Goal: Task Accomplishment & Management: Manage account settings

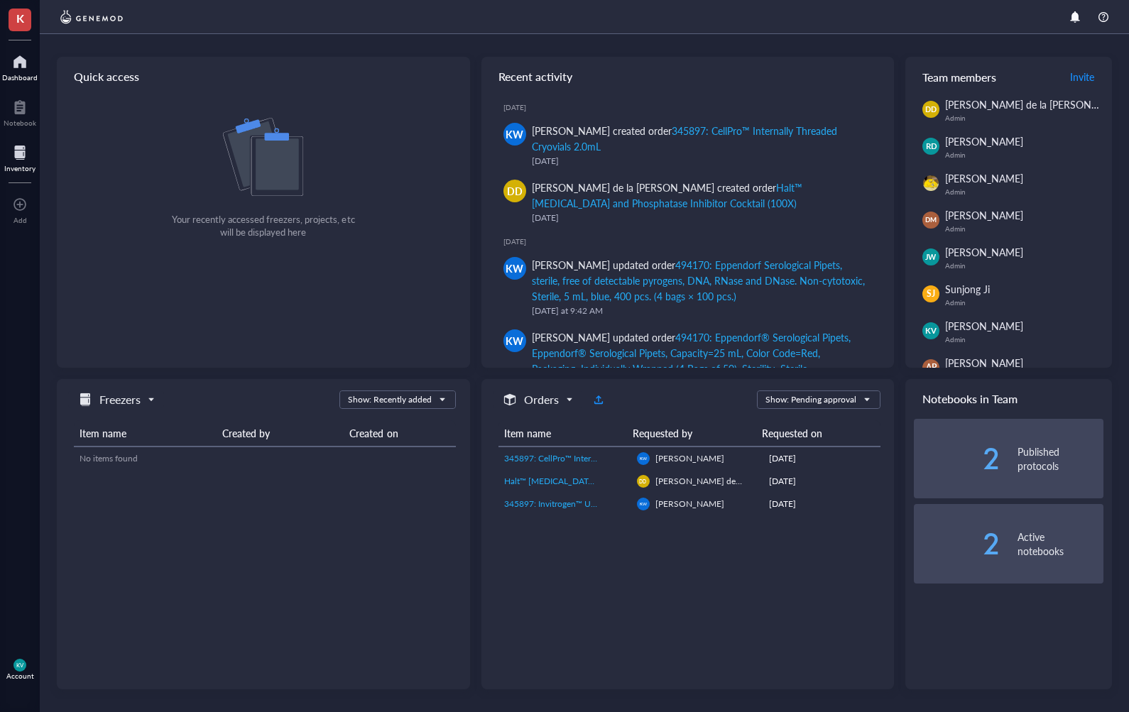
click at [13, 151] on div at bounding box center [19, 152] width 31 height 23
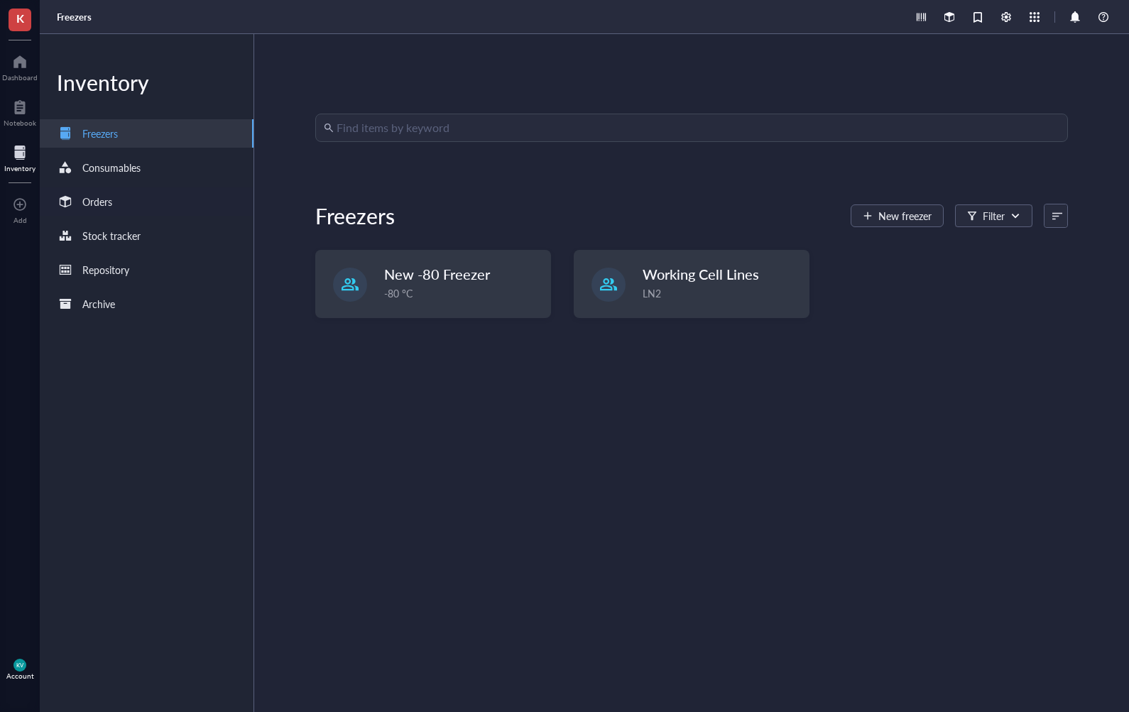
click at [128, 206] on div "Orders" at bounding box center [147, 201] width 214 height 28
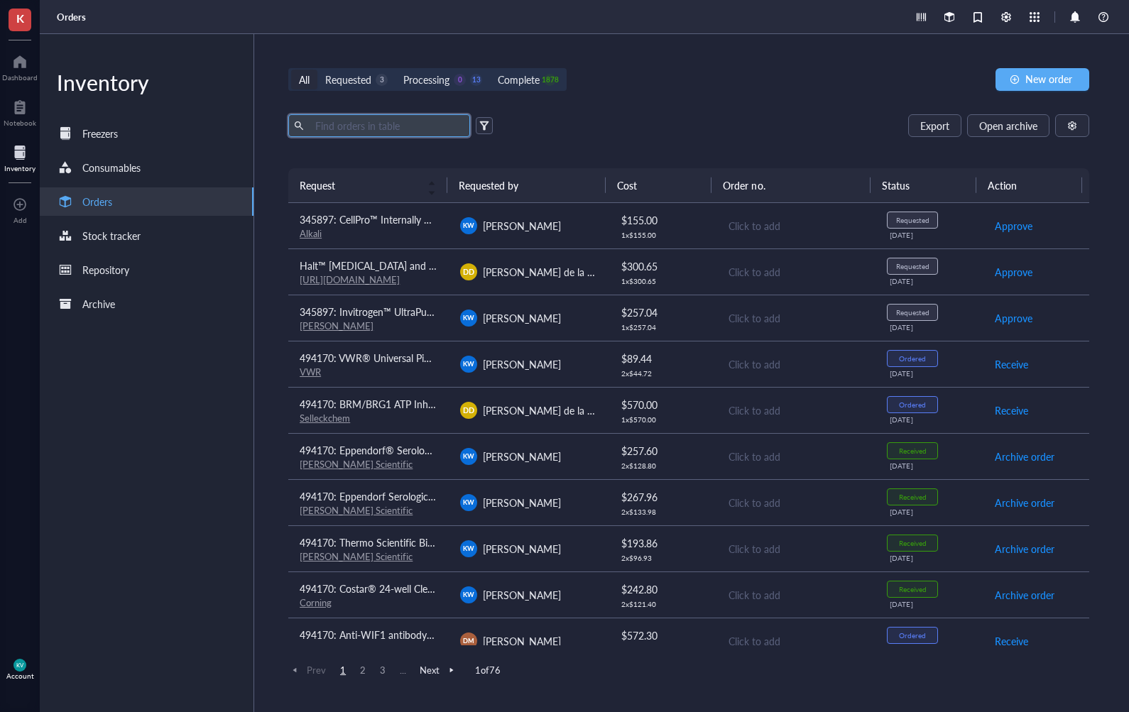
click at [409, 126] on input "text" at bounding box center [387, 125] width 155 height 21
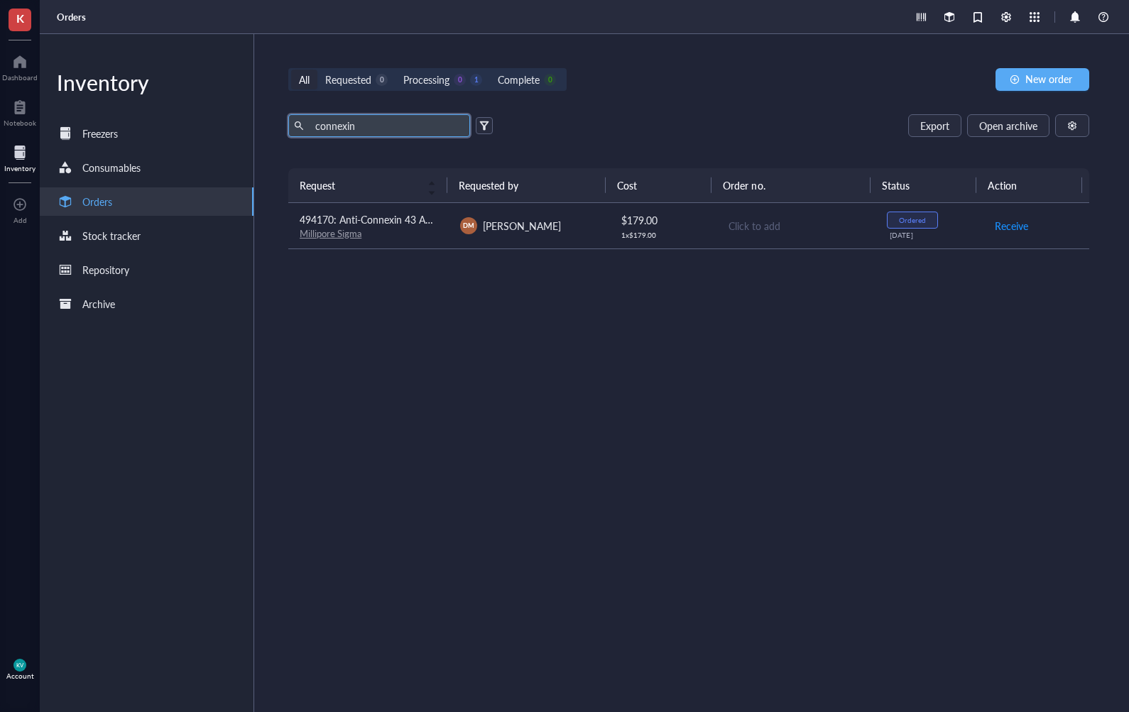
type input "connexin"
click at [549, 222] on span "[PERSON_NAME]" at bounding box center [522, 226] width 78 height 14
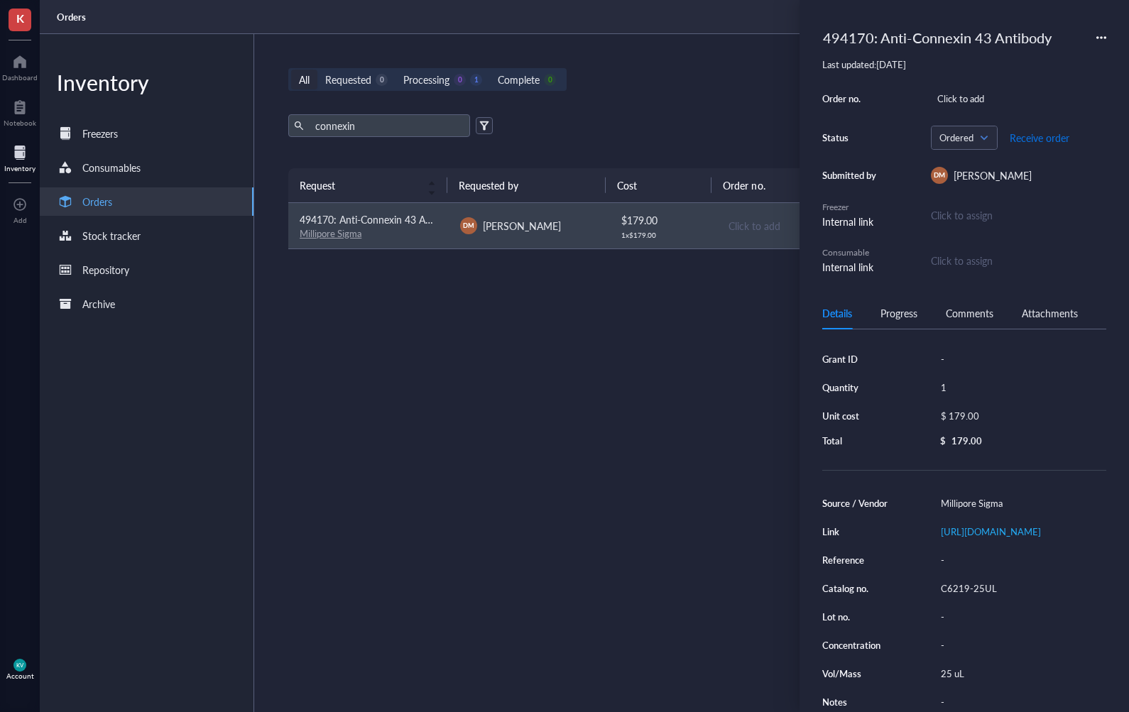
click at [1059, 141] on span "Receive order" at bounding box center [1040, 137] width 60 height 11
click at [565, 418] on div "Request Requested by Cost Order no. Status Action 494170: Anti-Connexin 43 Anti…" at bounding box center [688, 406] width 801 height 476
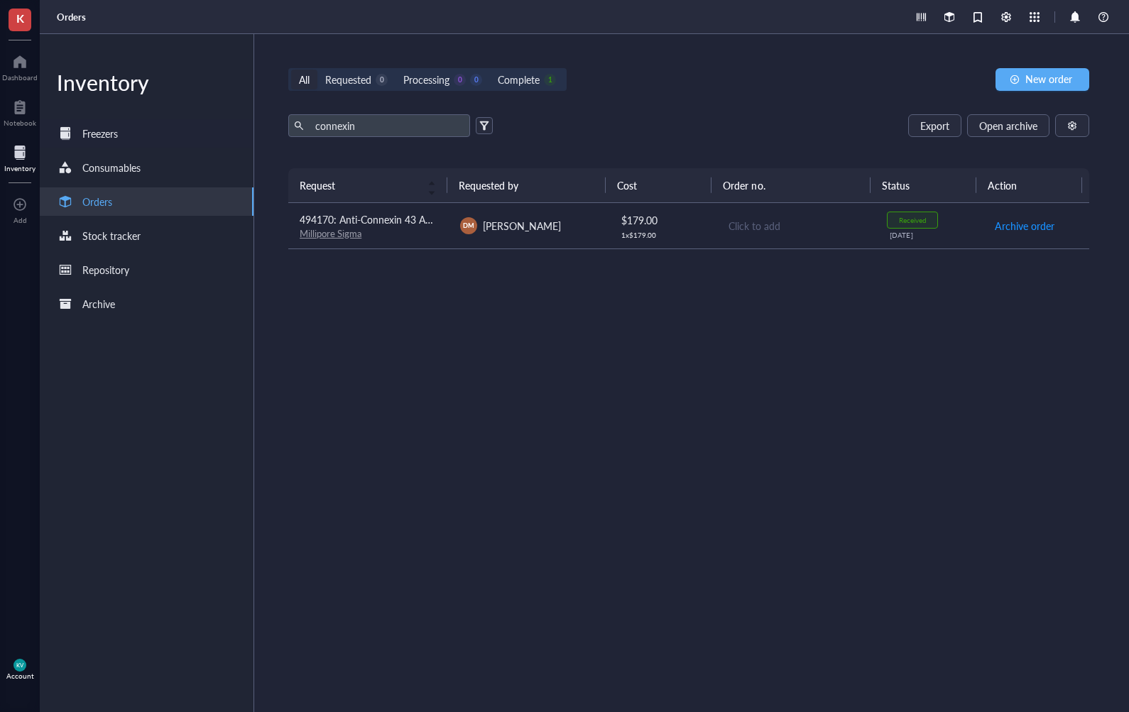
click at [143, 136] on div "Freezers" at bounding box center [147, 133] width 214 height 28
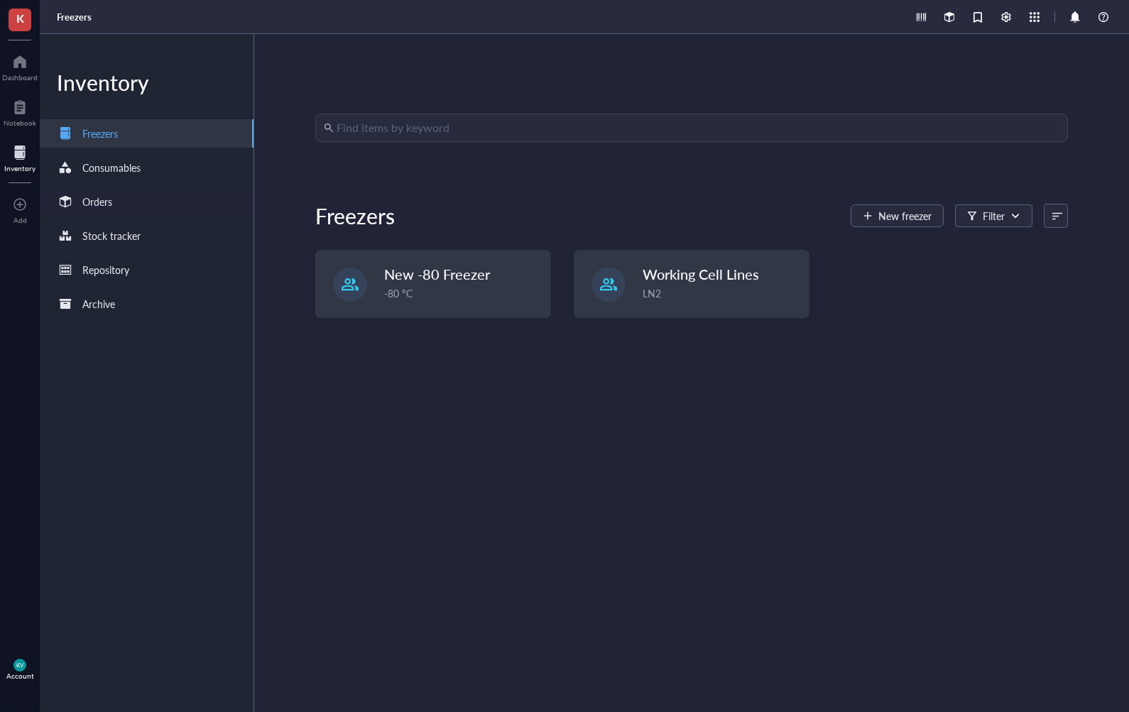
click at [141, 193] on div "Orders" at bounding box center [147, 201] width 214 height 28
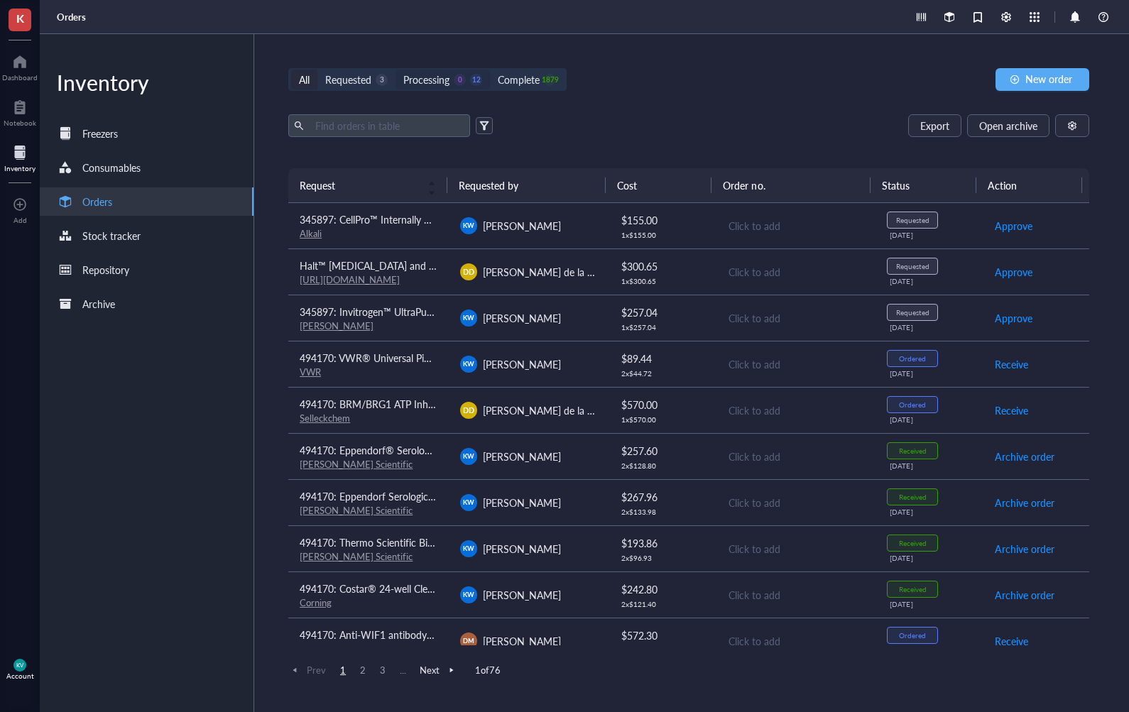
click at [447, 83] on div "Processing" at bounding box center [426, 80] width 46 height 16
click at [396, 70] on input "Processing 0 12" at bounding box center [396, 70] width 0 height 0
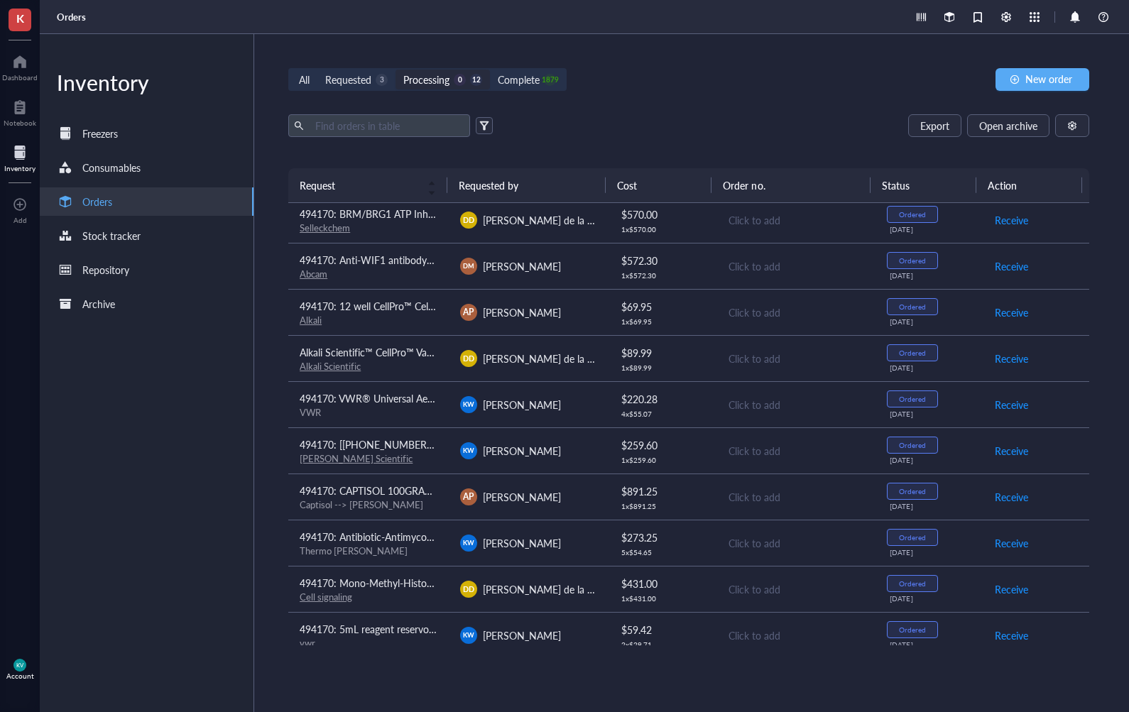
scroll to position [111, 0]
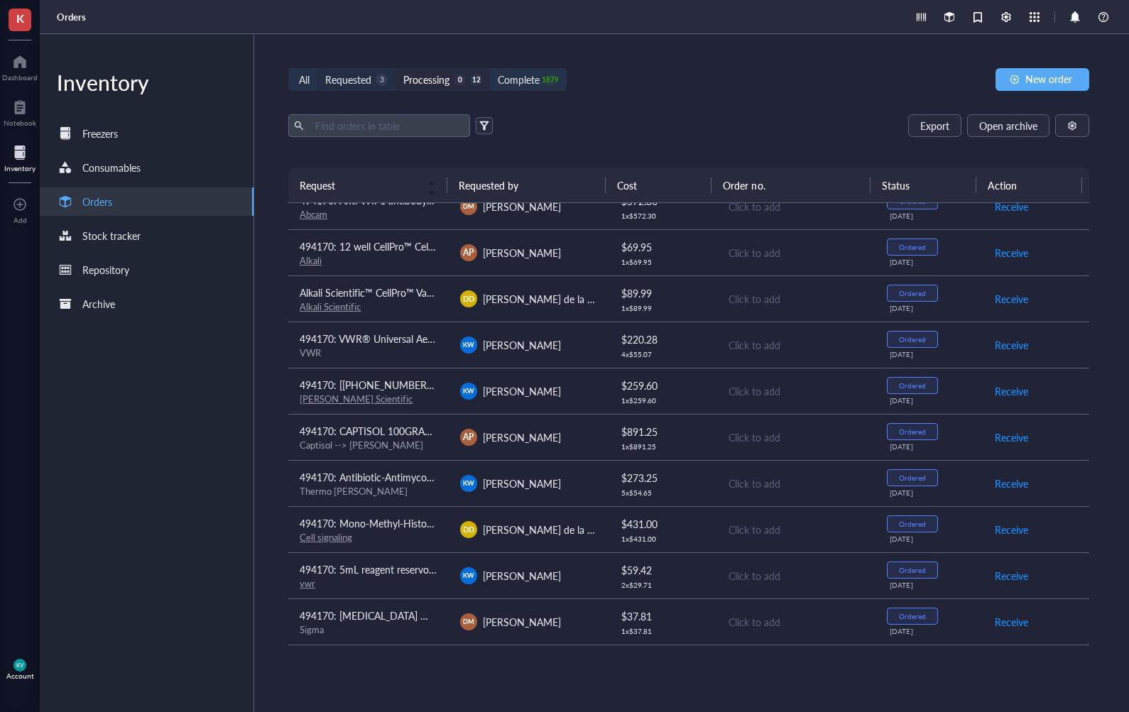
click at [345, 87] on div "Requested 3" at bounding box center [356, 80] width 78 height 20
click at [317, 70] on input "Requested 3" at bounding box center [317, 70] width 0 height 0
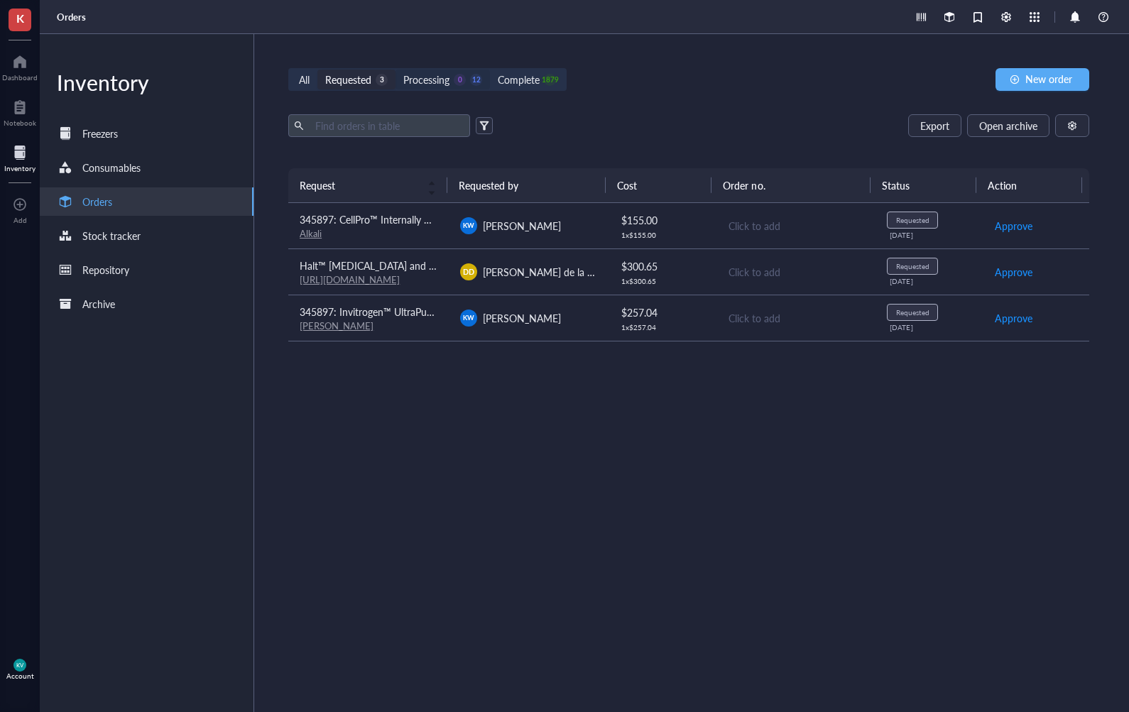
click at [427, 72] on div "Processing" at bounding box center [426, 80] width 46 height 16
click at [396, 70] on input "Processing 0 12" at bounding box center [396, 70] width 0 height 0
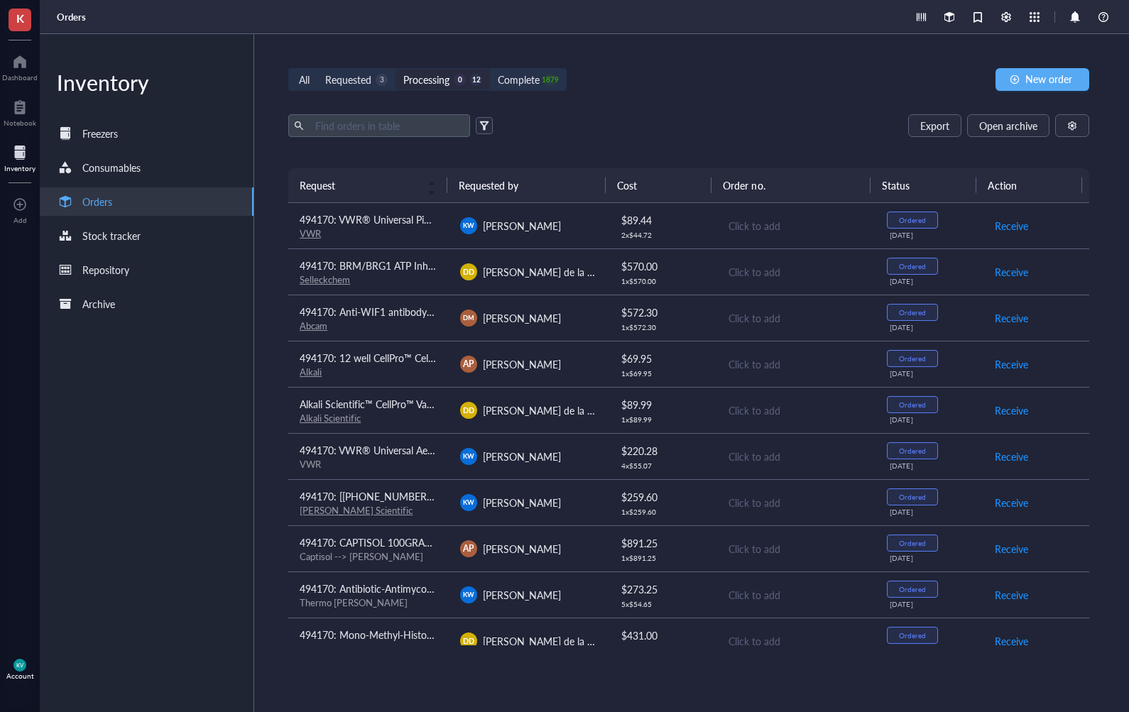
click at [6, 10] on div "K" at bounding box center [20, 20] width 40 height 40
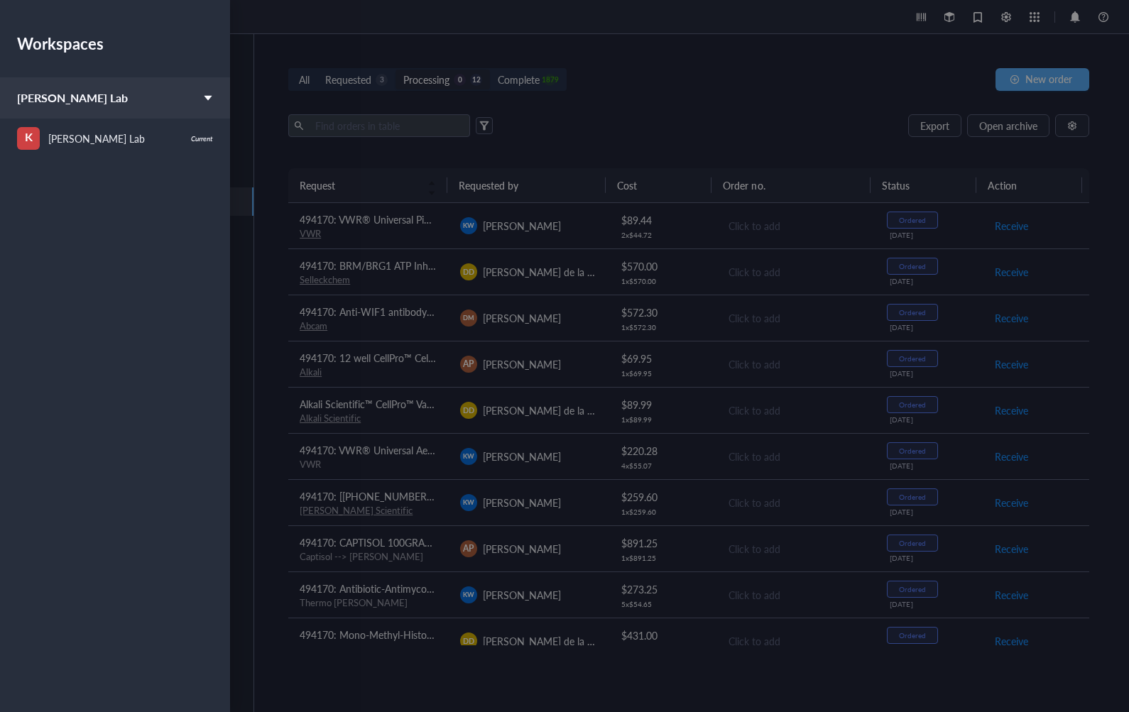
click at [283, 38] on div at bounding box center [564, 356] width 1129 height 712
